Goal: Navigation & Orientation: Find specific page/section

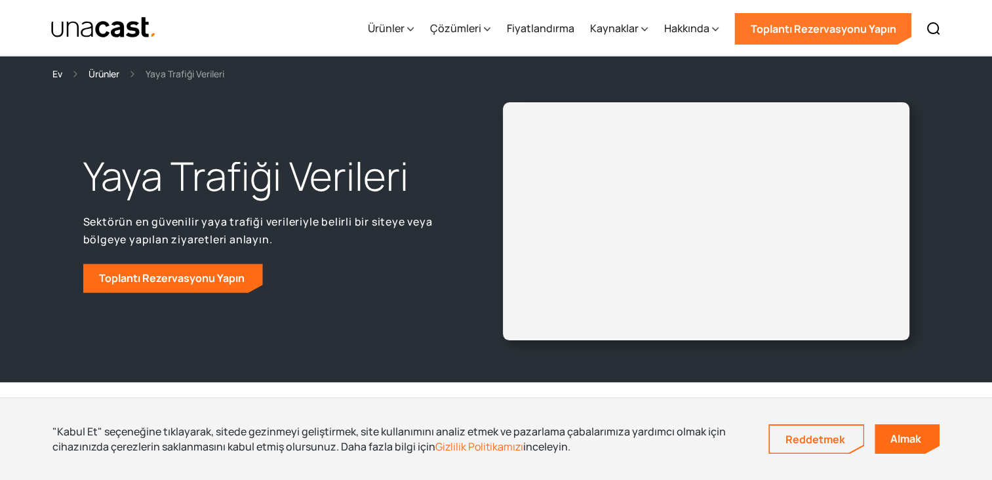
click at [792, 29] on link "Toplantı Rezervasyonu Yapın" at bounding box center [822, 28] width 177 height 31
click at [480, 26] on div "Çözümleri" at bounding box center [454, 28] width 51 height 16
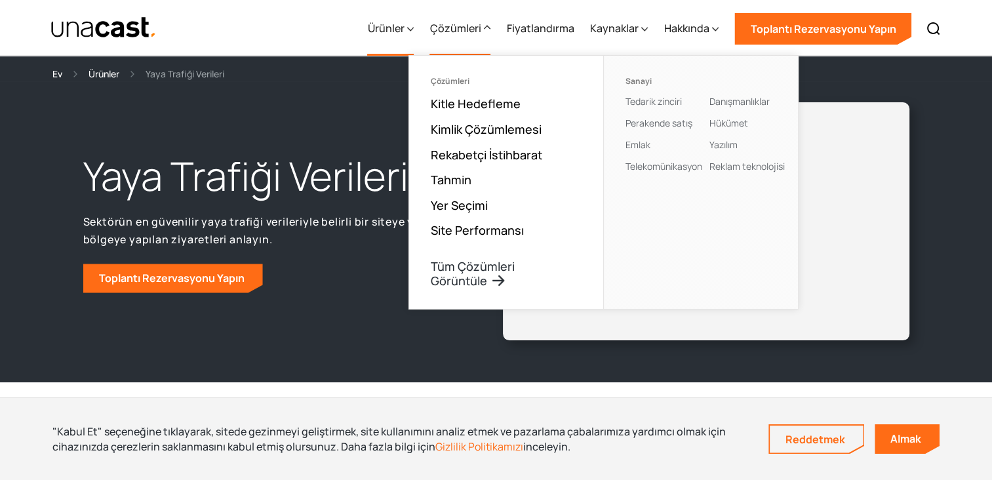
click at [409, 24] on div "Ürünler" at bounding box center [390, 29] width 47 height 54
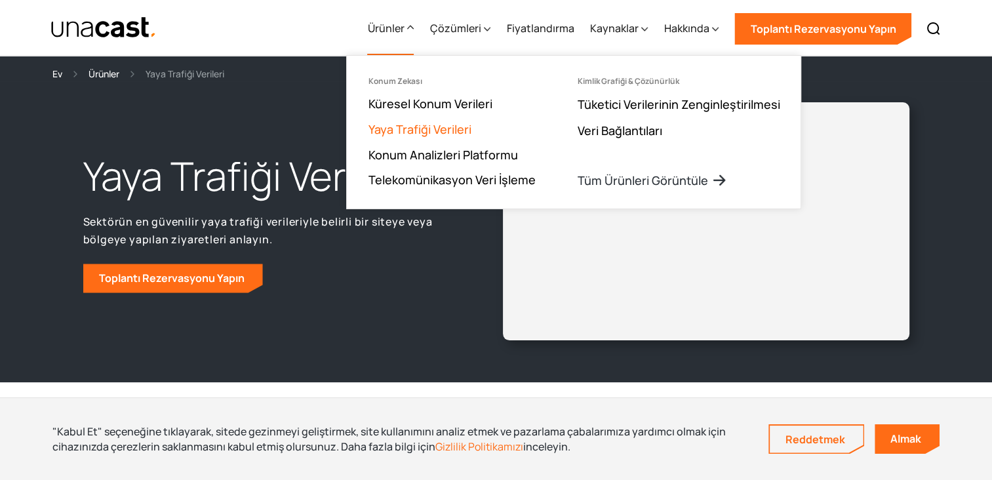
click at [400, 128] on link "Yaya Trafiği Verileri" at bounding box center [419, 129] width 103 height 16
